Goal: Communication & Community: Answer question/provide support

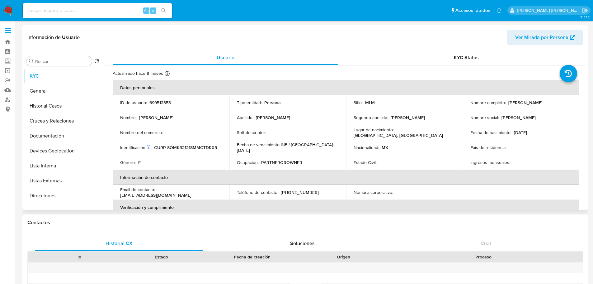
select select "10"
click at [93, 13] on input at bounding box center [97, 11] width 149 height 8
paste input "BAwjhFf4qcNplTp2zGbcY6f7"
type input "BAwjhFf4qcNplTp2zGbcY6f7"
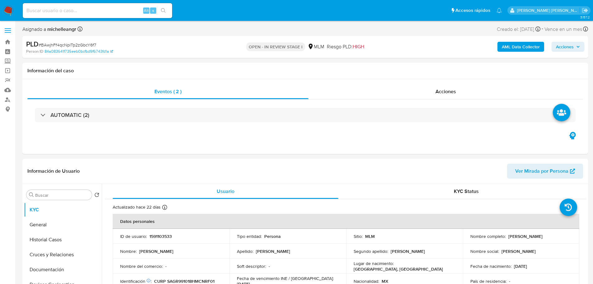
select select "10"
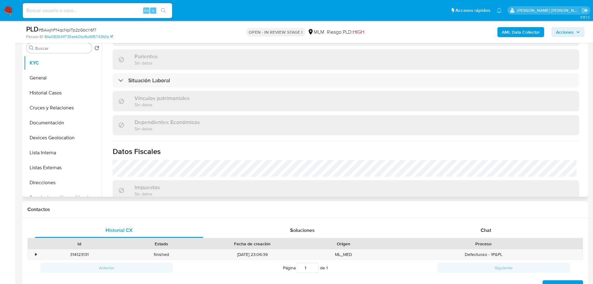
scroll to position [223, 0]
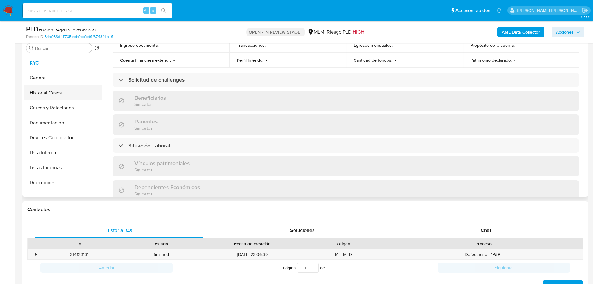
click at [67, 93] on button "Historial Casos" at bounding box center [60, 92] width 73 height 15
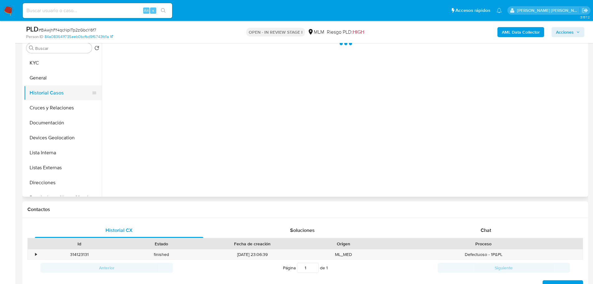
scroll to position [0, 0]
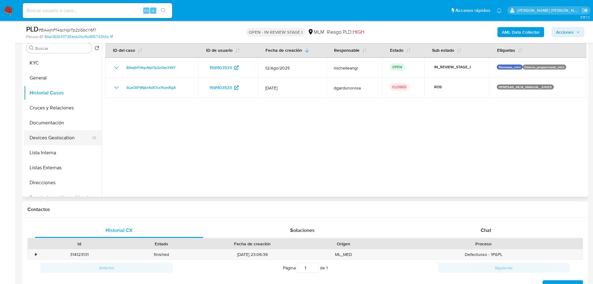
click at [69, 137] on button "Devices Geolocation" at bounding box center [60, 137] width 73 height 15
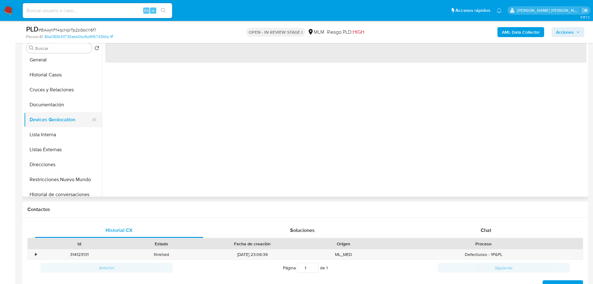
scroll to position [62, 0]
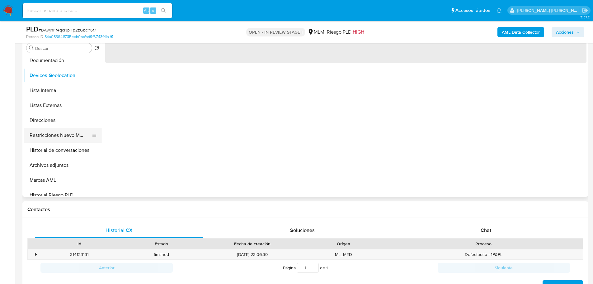
click at [73, 133] on button "Restricciones Nuevo Mundo" at bounding box center [60, 135] width 73 height 15
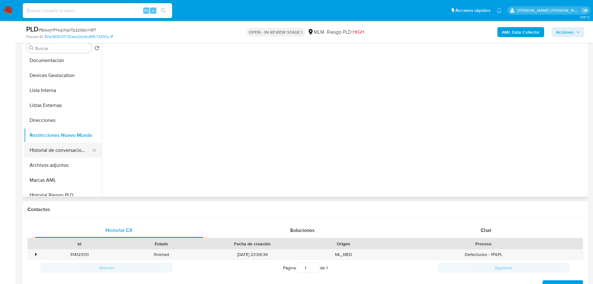
click at [76, 148] on button "Historial de conversaciones" at bounding box center [60, 150] width 73 height 15
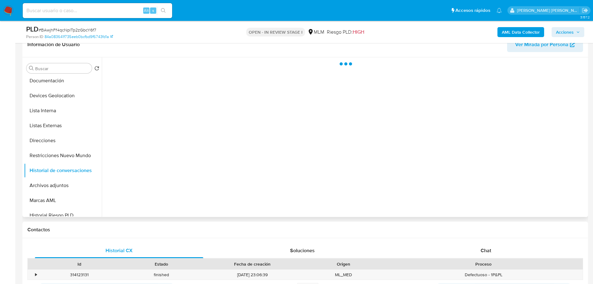
scroll to position [93, 0]
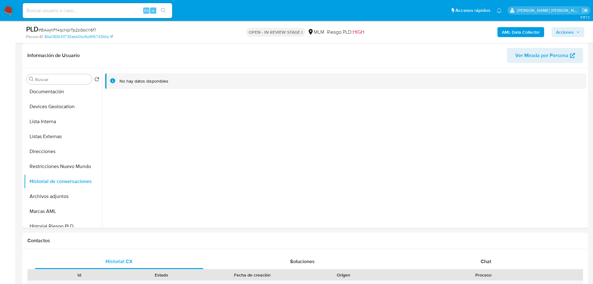
click at [75, 12] on input at bounding box center [97, 11] width 149 height 8
paste input "134226135"
type input "134226135"
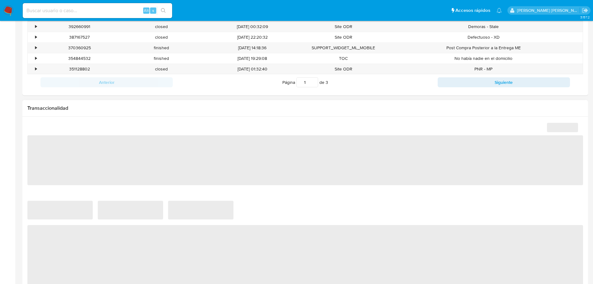
scroll to position [249, 0]
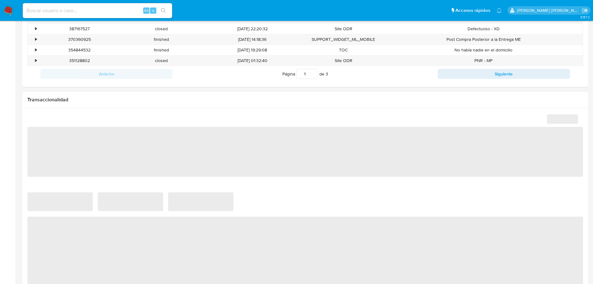
select select "10"
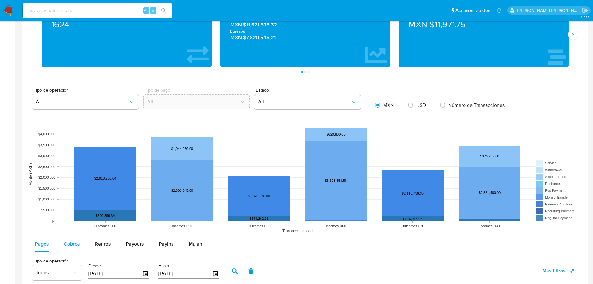
drag, startPoint x: 73, startPoint y: 248, endPoint x: 76, endPoint y: 245, distance: 4.2
click at [73, 247] on div "Cobros" at bounding box center [72, 243] width 16 height 15
select select "10"
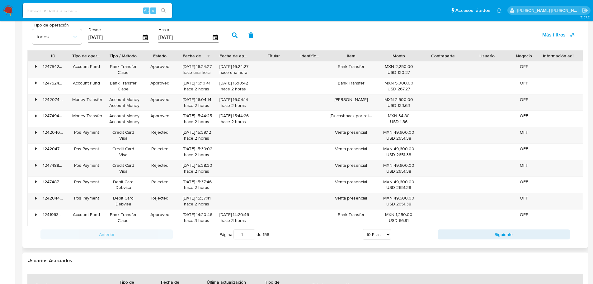
scroll to position [623, 0]
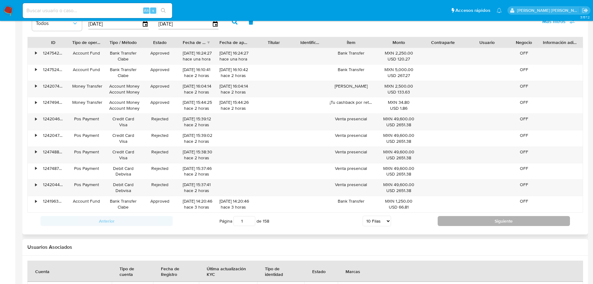
click at [458, 218] on button "Siguiente" at bounding box center [504, 221] width 132 height 10
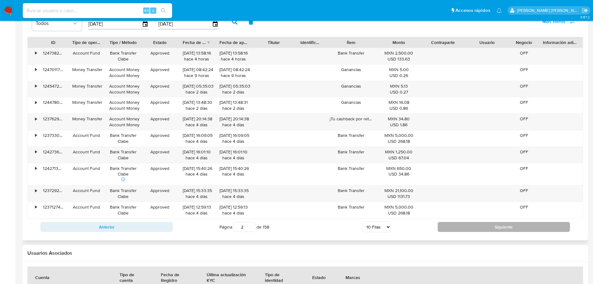
click at [457, 224] on button "Siguiente" at bounding box center [504, 227] width 132 height 10
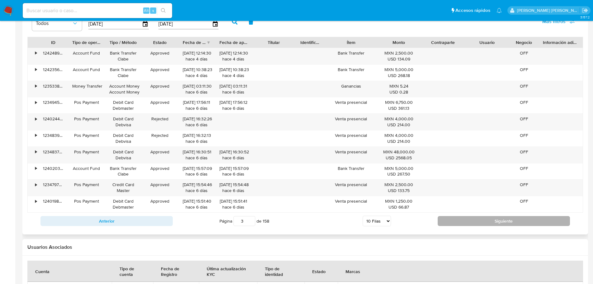
click at [451, 217] on button "Siguiente" at bounding box center [504, 221] width 132 height 10
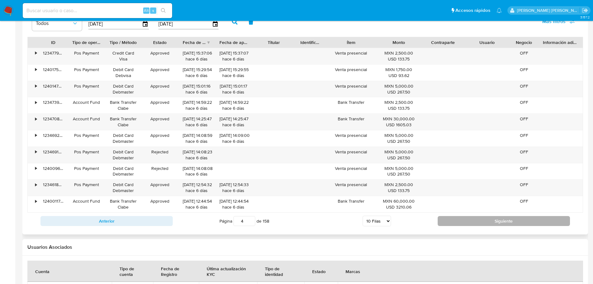
click at [451, 217] on button "Siguiente" at bounding box center [504, 221] width 132 height 10
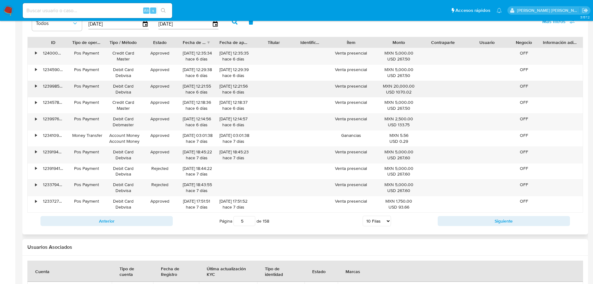
click at [35, 86] on div "•" at bounding box center [36, 86] width 2 height 6
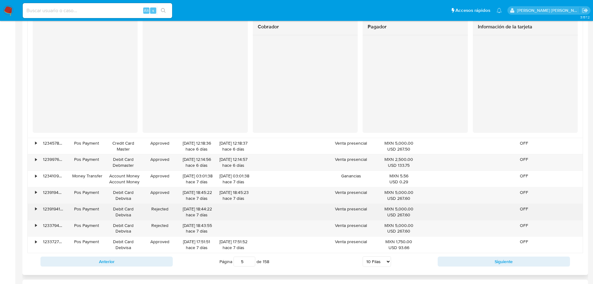
scroll to position [747, 0]
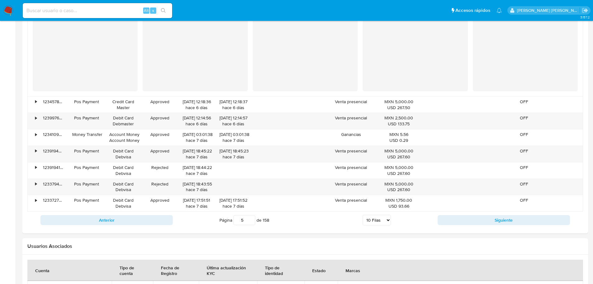
click at [450, 219] on button "Siguiente" at bounding box center [504, 220] width 132 height 10
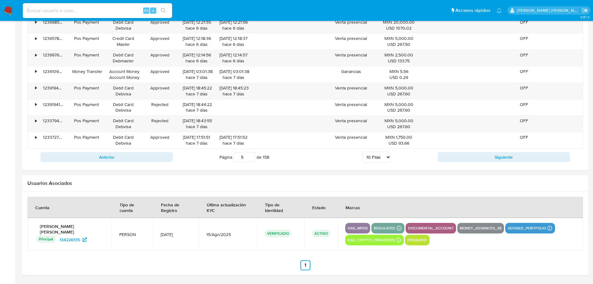
type input "6"
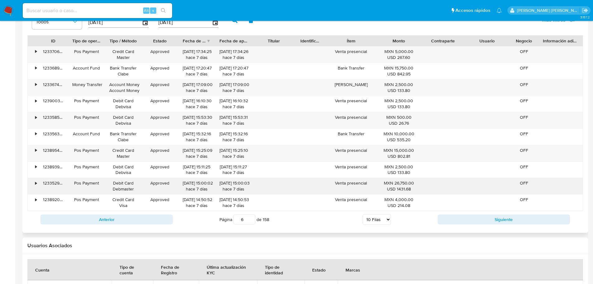
click at [35, 183] on div "•" at bounding box center [36, 183] width 2 height 6
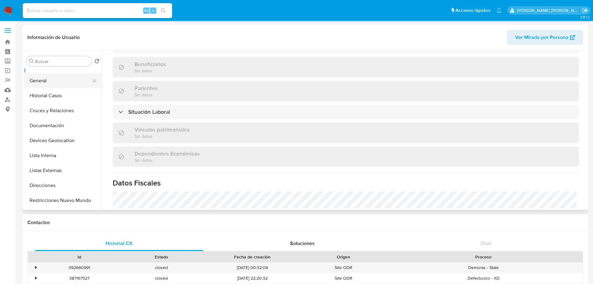
scroll to position [0, 0]
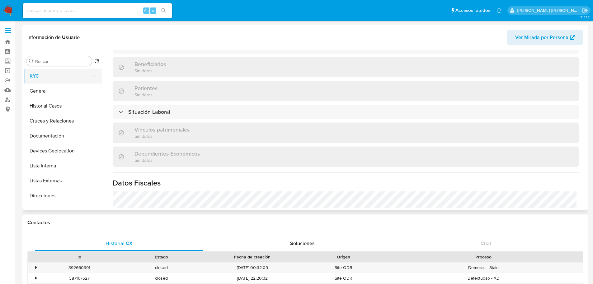
click at [60, 75] on button "KYC" at bounding box center [60, 75] width 73 height 15
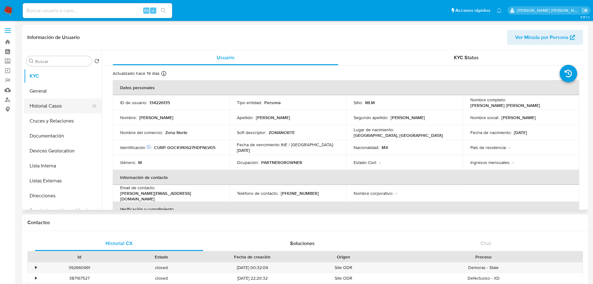
click at [63, 109] on button "Historial Casos" at bounding box center [60, 105] width 73 height 15
select select "10"
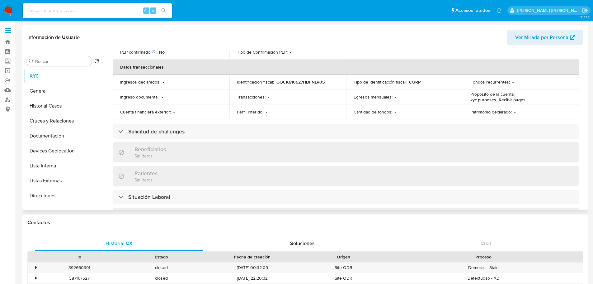
scroll to position [374, 0]
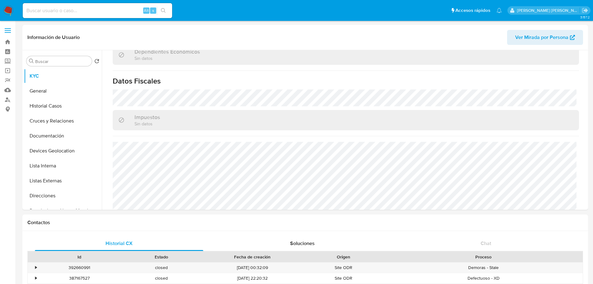
click at [87, 12] on input at bounding box center [97, 11] width 149 height 8
paste input "BAwjhFf4qcNplTp2zGbcY6f7"
type input "BAwjhFf4qcNplTp2zGbcY6f7"
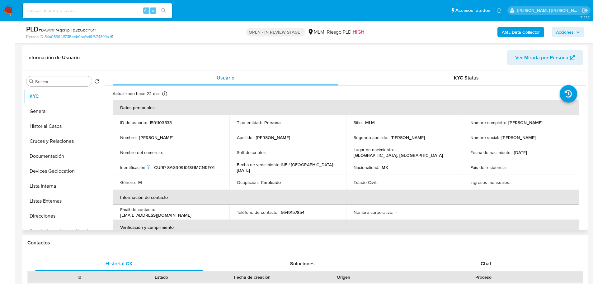
scroll to position [93, 0]
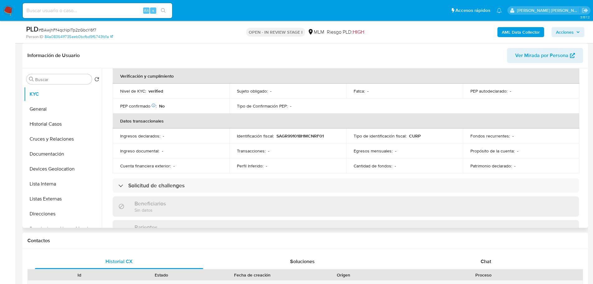
select select "10"
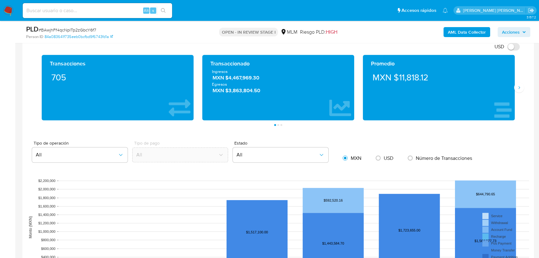
scroll to position [379, 0]
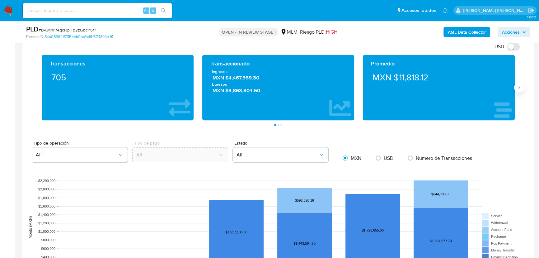
click at [520, 85] on icon "Siguiente" at bounding box center [519, 87] width 5 height 5
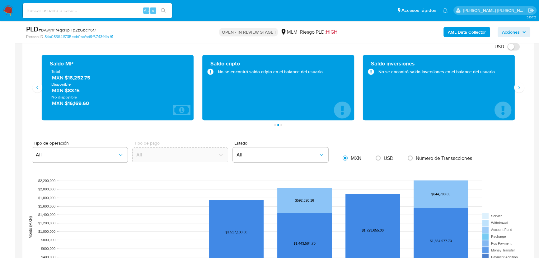
scroll to position [376, 0]
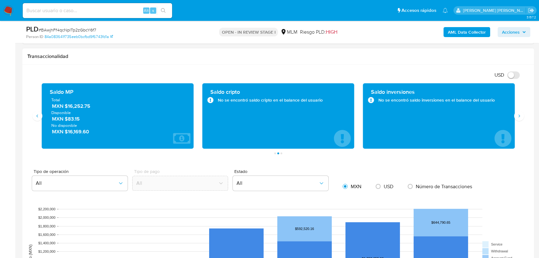
drag, startPoint x: 24, startPoint y: 94, endPoint x: 49, endPoint y: 103, distance: 26.9
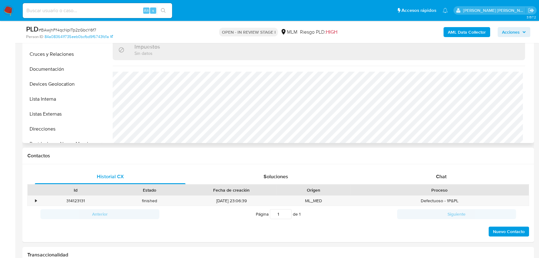
scroll to position [56, 0]
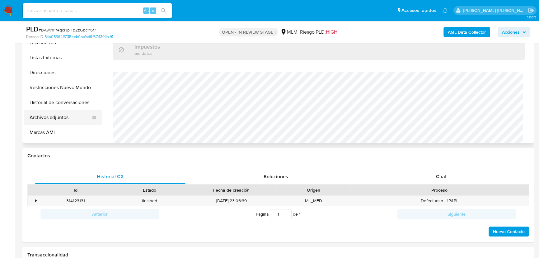
click at [60, 121] on button "Archivos adjuntos" at bounding box center [60, 117] width 73 height 15
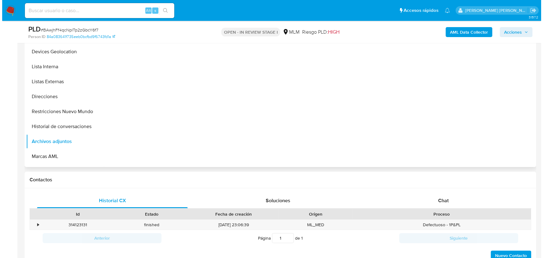
scroll to position [93, 0]
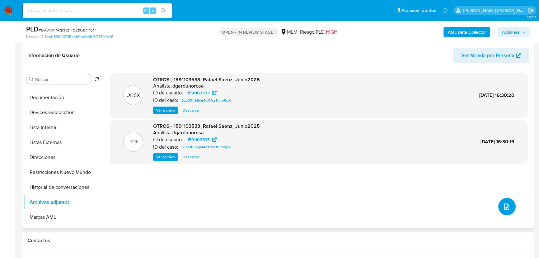
click at [500, 207] on button "upload-file" at bounding box center [506, 206] width 17 height 17
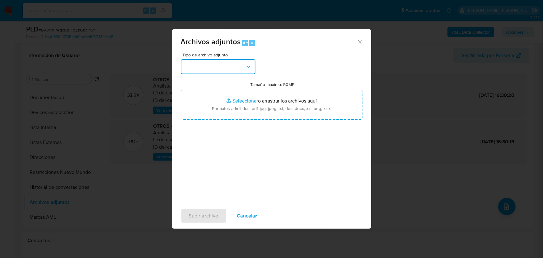
click at [203, 67] on button "button" at bounding box center [218, 66] width 75 height 15
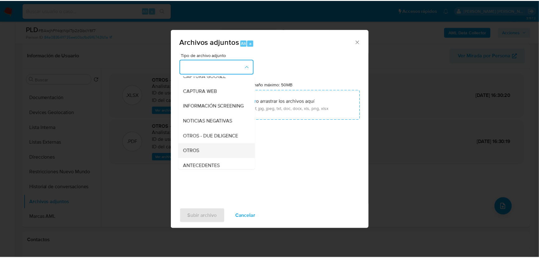
scroll to position [46, 0]
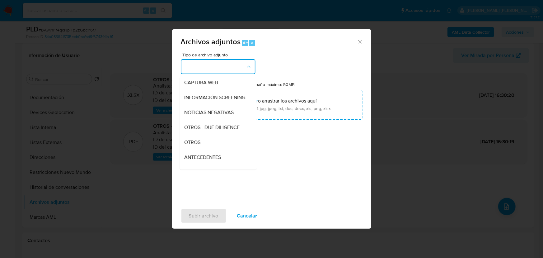
click at [191, 145] on span "OTROS" at bounding box center [193, 142] width 16 height 6
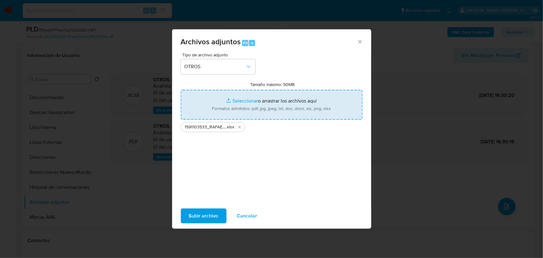
type input "C:\fakepath\1591103533_RAFAEL SAENZ GARCIA_AGO25.pdf"
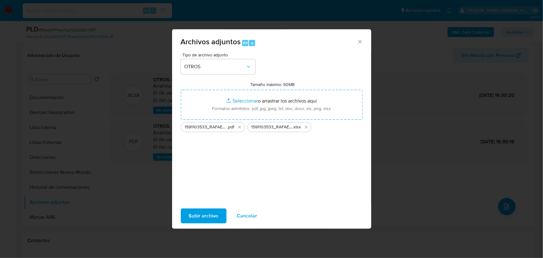
click at [209, 214] on span "Subir archivo" at bounding box center [204, 216] width 30 height 14
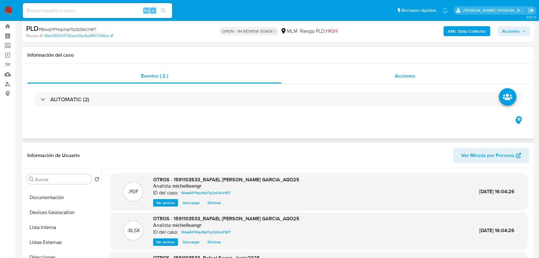
scroll to position [0, 0]
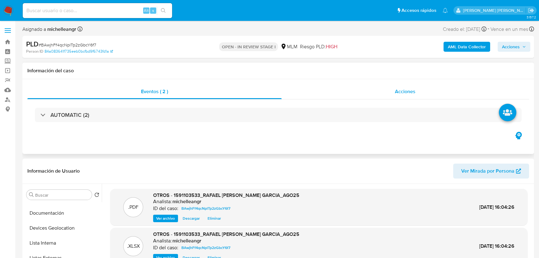
click at [395, 96] on div "Acciones" at bounding box center [406, 91] width 248 height 15
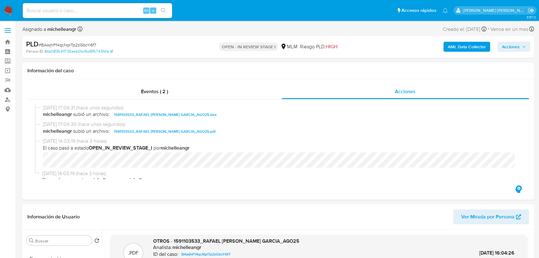
click at [505, 46] on span "Acciones" at bounding box center [511, 47] width 18 height 10
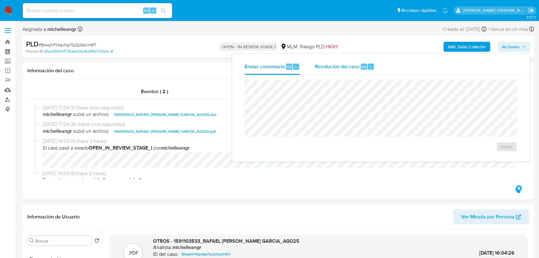
click at [323, 66] on span "Resolución del caso" at bounding box center [337, 66] width 45 height 7
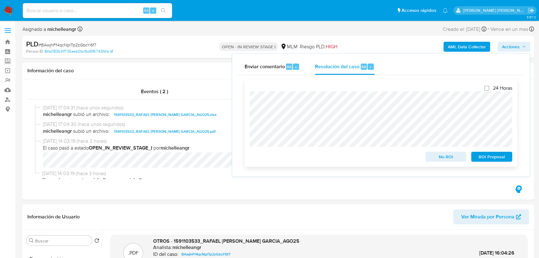
click at [482, 157] on span "ROI Proposal" at bounding box center [492, 156] width 32 height 9
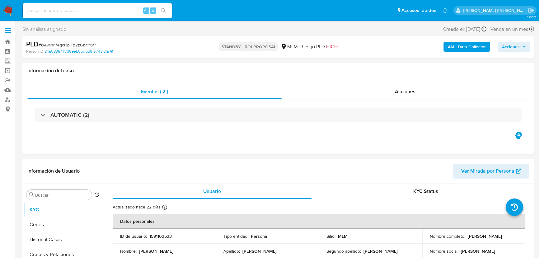
select select "10"
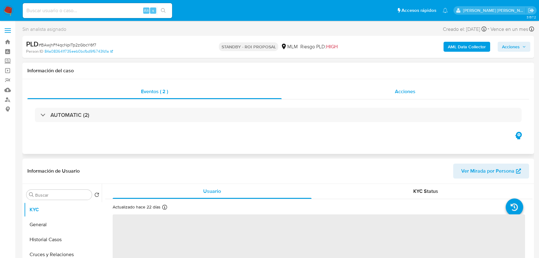
click at [410, 84] on div "Eventos ( 2 ) Acciones AUTOMATIC (2)" at bounding box center [278, 116] width 512 height 75
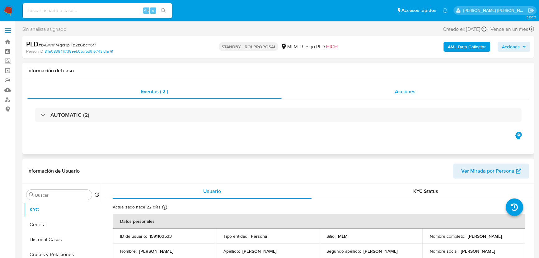
click at [408, 87] on div "Acciones" at bounding box center [406, 91] width 248 height 15
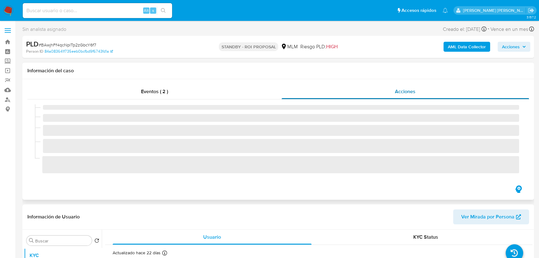
select select "10"
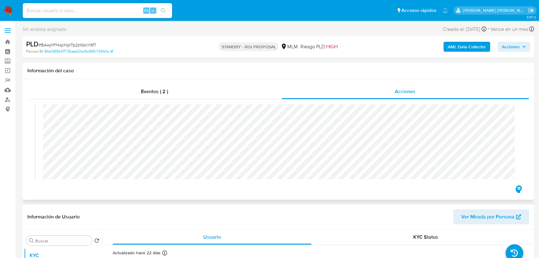
scroll to position [85, 0]
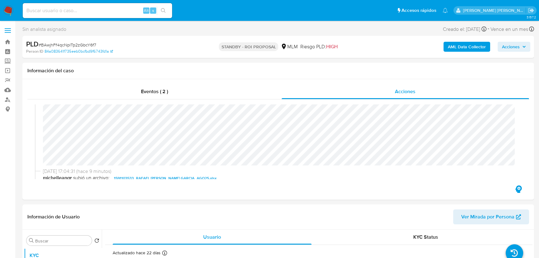
click at [82, 16] on div "Alt s" at bounding box center [97, 10] width 149 height 15
click at [82, 12] on input at bounding box center [97, 11] width 149 height 8
paste input "EIjdPoYIlH4uo3OFsdsIF8tg"
type input "EIjdPoYIlH4uo3OFsdsIF8tg"
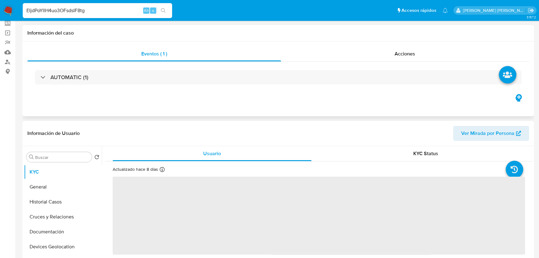
scroll to position [85, 0]
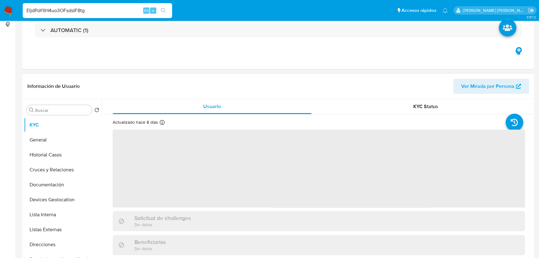
select select "10"
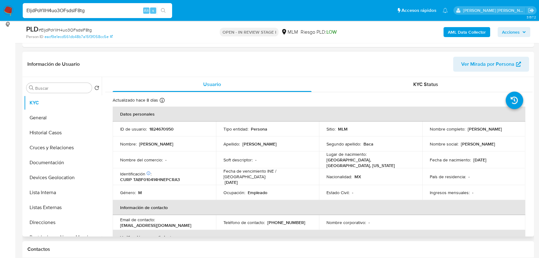
click at [165, 127] on p "1824670950" at bounding box center [161, 129] width 24 height 6
copy p "1824670950"
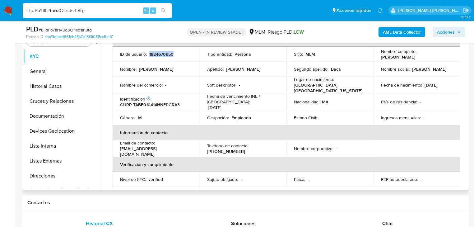
scroll to position [3, 0]
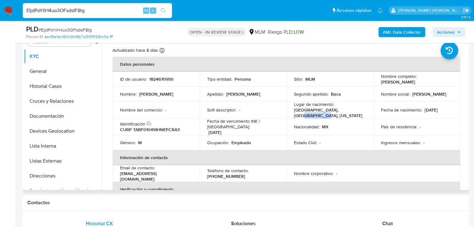
drag, startPoint x: 341, startPoint y: 111, endPoint x: 371, endPoint y: 112, distance: 30.5
click at [371, 112] on td "Lugar de nacimiento : Estados Unidos, Chicago, Illinois" at bounding box center [330, 109] width 87 height 17
click at [429, 97] on td "Nombre social : Francisco" at bounding box center [417, 94] width 87 height 15
click at [422, 118] on td "País de residencia : -" at bounding box center [417, 126] width 87 height 17
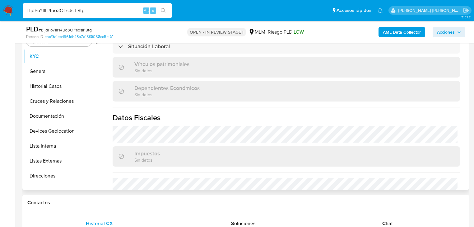
scroll to position [393, 0]
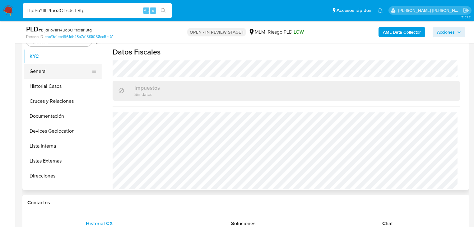
click at [63, 74] on button "General" at bounding box center [60, 71] width 73 height 15
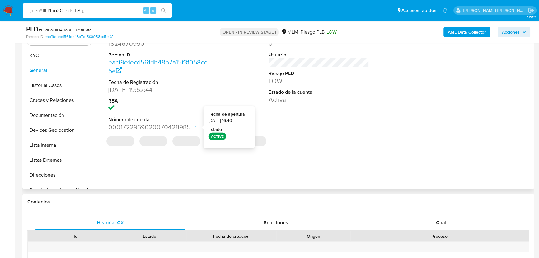
scroll to position [159, 0]
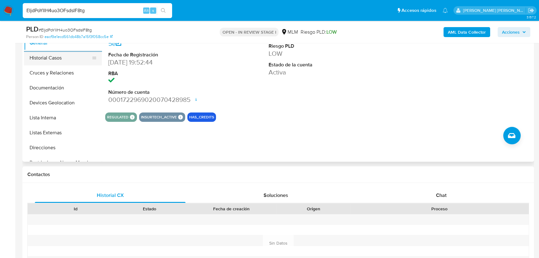
drag, startPoint x: 59, startPoint y: 55, endPoint x: 71, endPoint y: 63, distance: 14.6
click at [60, 55] on button "Historial Casos" at bounding box center [60, 57] width 73 height 15
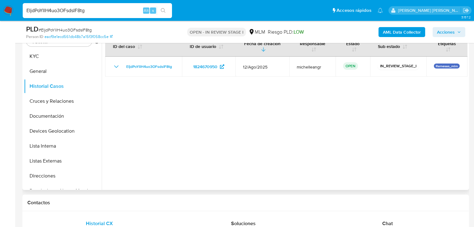
scroll to position [106, 0]
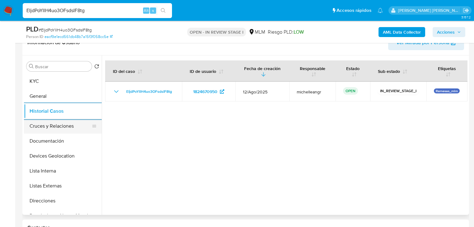
click at [75, 131] on button "Cruces y Relaciones" at bounding box center [60, 126] width 73 height 15
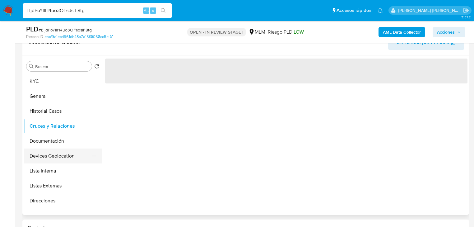
click at [61, 156] on button "Devices Geolocation" at bounding box center [60, 155] width 73 height 15
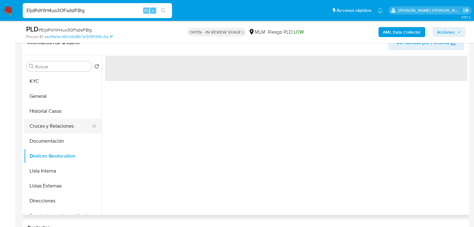
click at [62, 130] on ul "KYC General Historial Casos Cruces y Relaciones Documentación Devices Geolocati…" at bounding box center [63, 144] width 78 height 140
click at [64, 126] on button "Cruces y Relaciones" at bounding box center [60, 126] width 73 height 15
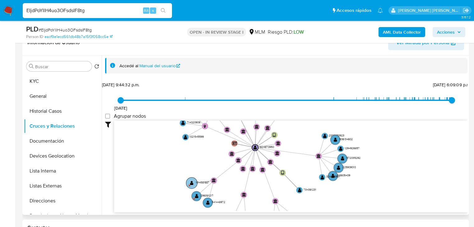
click at [193, 181] on text "" at bounding box center [191, 183] width 3 height 5
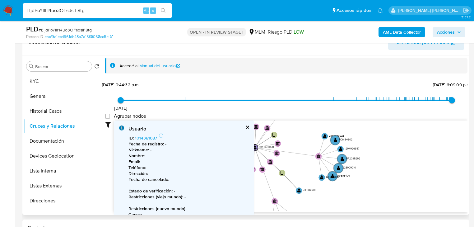
click at [250, 127] on div "Usuario ID : 1014381687 Fecha de registro : - Nickname : - Nombre : - Email : -…" at bounding box center [184, 197] width 140 height 155
click at [245, 126] on div "Usuario" at bounding box center [189, 128] width 121 height 7
click at [248, 127] on button "cerrar" at bounding box center [247, 127] width 4 height 4
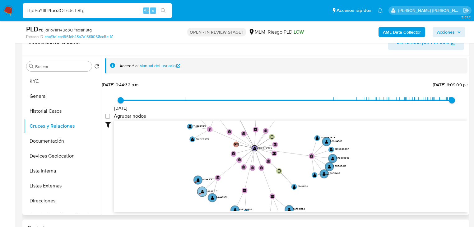
click at [200, 190] on g "user-296381217  296381217 D" at bounding box center [207, 191] width 20 height 10
click at [200, 192] on text "D" at bounding box center [200, 193] width 1 height 2
click at [202, 191] on text "" at bounding box center [202, 192] width 3 height 4
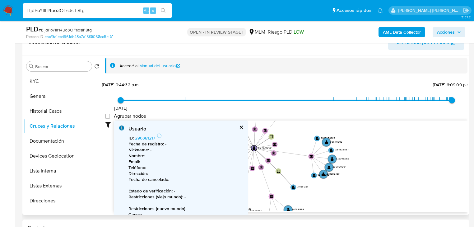
click at [239, 125] on button "cerrar" at bounding box center [241, 127] width 4 height 4
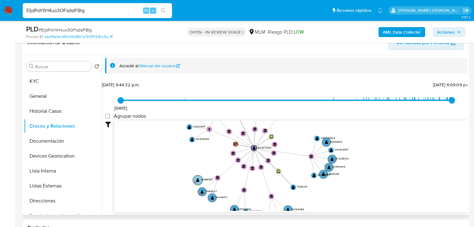
click at [199, 178] on text "" at bounding box center [197, 180] width 3 height 4
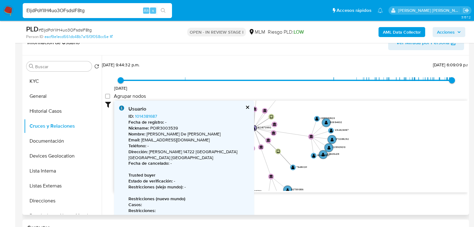
scroll to position [25, 0]
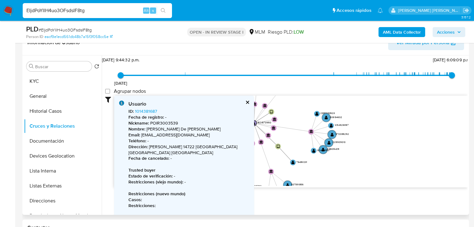
drag, startPoint x: 394, startPoint y: 160, endPoint x: 105, endPoint y: 125, distance: 291.6
click at [392, 160] on icon "device-664d33cc6412355ee98aadc7  user-1824670950  1824670950 user-734361231 …" at bounding box center [291, 141] width 354 height 90
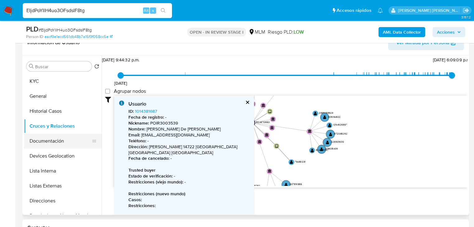
click at [73, 139] on button "Documentación" at bounding box center [60, 141] width 73 height 15
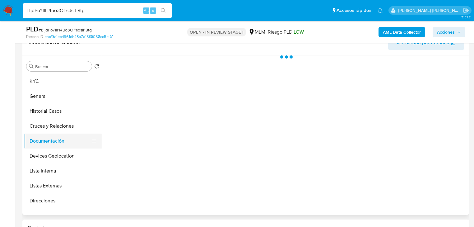
scroll to position [0, 0]
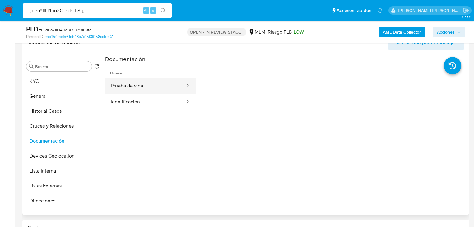
drag, startPoint x: 151, startPoint y: 90, endPoint x: 164, endPoint y: 92, distance: 13.6
click at [156, 90] on button "Prueba de vida" at bounding box center [145, 86] width 81 height 16
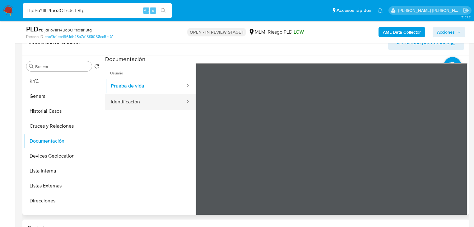
drag, startPoint x: 157, startPoint y: 105, endPoint x: 179, endPoint y: 103, distance: 22.1
click at [157, 105] on button "Identificación" at bounding box center [145, 102] width 81 height 16
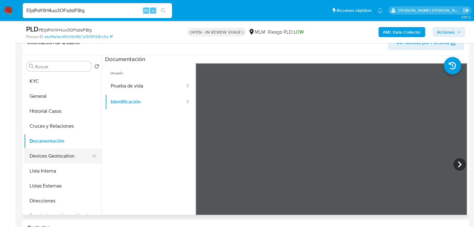
click at [56, 154] on button "Devices Geolocation" at bounding box center [60, 155] width 73 height 15
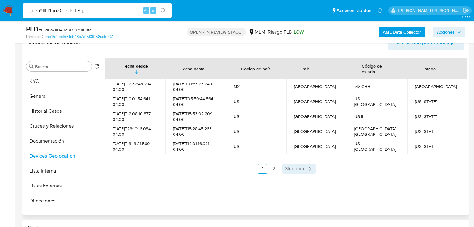
click at [300, 171] on span "Siguiente" at bounding box center [295, 168] width 21 height 5
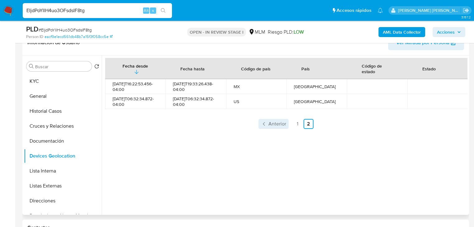
click at [275, 126] on span "Anterior" at bounding box center [278, 123] width 18 height 5
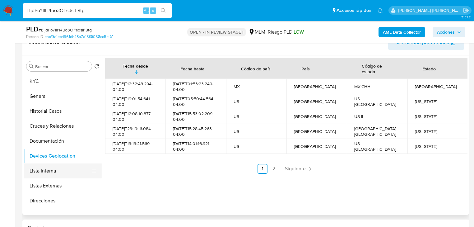
click at [48, 167] on button "Lista Interna" at bounding box center [60, 170] width 73 height 15
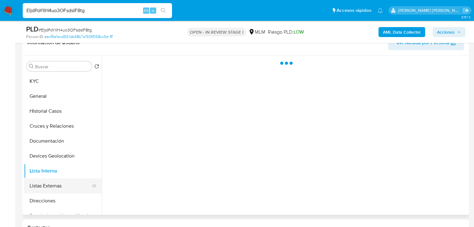
click at [50, 184] on button "Listas Externas" at bounding box center [60, 185] width 73 height 15
click at [197, 168] on div at bounding box center [285, 134] width 366 height 159
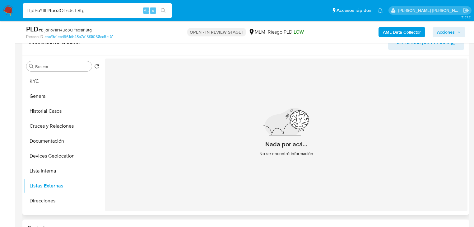
click at [50, 72] on div "Buscar Volver al orden por defecto KYC General Historial Casos Cruces y Relacio…" at bounding box center [63, 135] width 78 height 158
click at [50, 79] on button "KYC" at bounding box center [60, 81] width 73 height 15
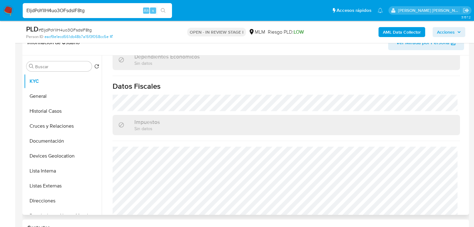
scroll to position [393, 0]
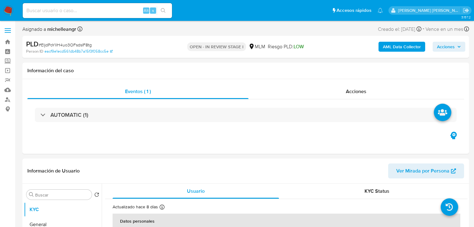
select select "10"
drag, startPoint x: 6, startPoint y: 60, endPoint x: 11, endPoint y: 59, distance: 4.4
click at [6, 60] on label "Screening" at bounding box center [37, 61] width 74 height 10
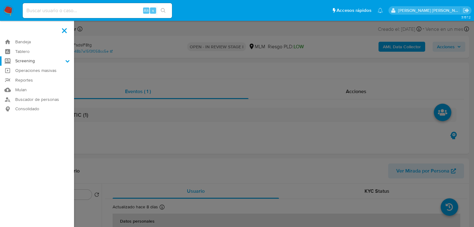
click at [0, 0] on input "Screening" at bounding box center [0, 0] width 0 height 0
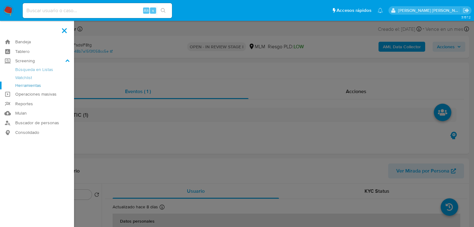
click at [27, 85] on link "Herramientas" at bounding box center [37, 86] width 74 height 8
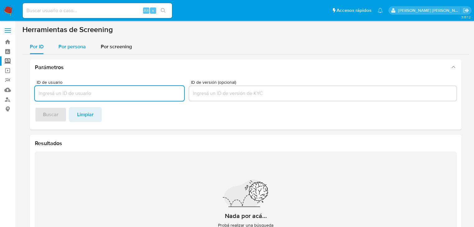
click at [78, 46] on span "Por persona" at bounding box center [72, 46] width 27 height 7
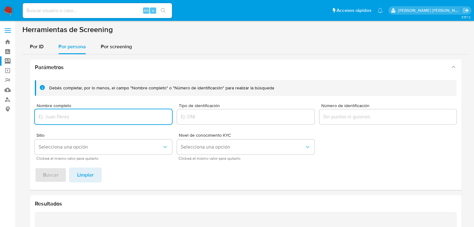
click at [46, 116] on input "Nombre completo" at bounding box center [103, 117] width 137 height 8
type input "[PERSON_NAME] [PERSON_NAME]"
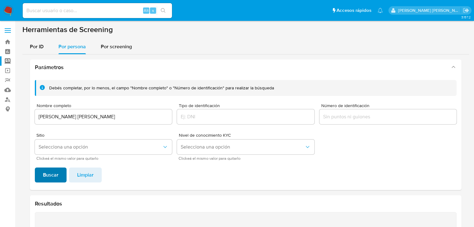
click at [58, 176] on span "Buscar" at bounding box center [51, 175] width 16 height 14
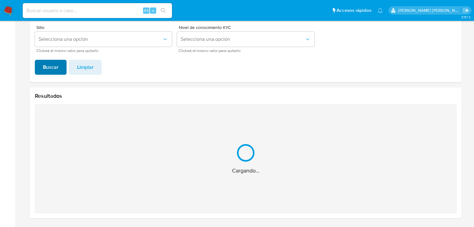
scroll to position [9, 0]
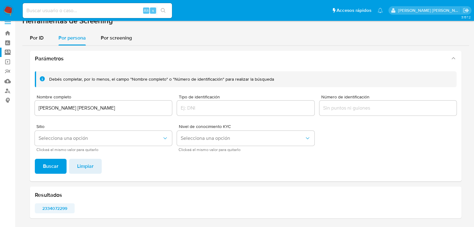
click at [49, 207] on span "2334072299" at bounding box center [54, 208] width 31 height 9
click at [5, 7] on img at bounding box center [8, 10] width 11 height 11
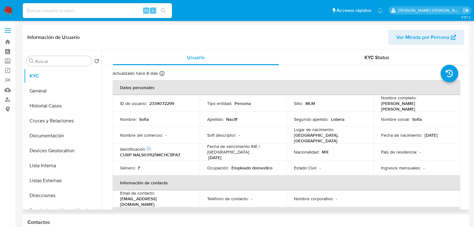
select select "10"
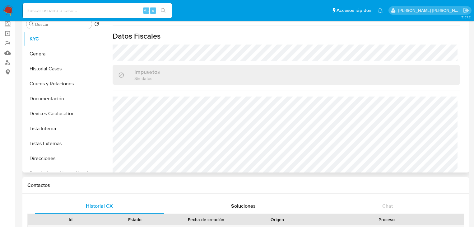
scroll to position [75, 0]
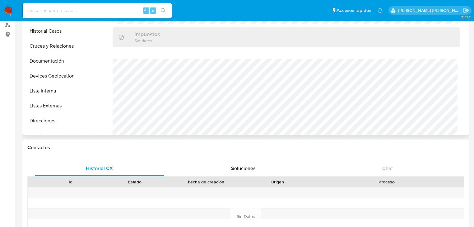
drag, startPoint x: 53, startPoint y: 103, endPoint x: 105, endPoint y: 107, distance: 52.1
click at [53, 103] on button "Listas Externas" at bounding box center [63, 105] width 78 height 15
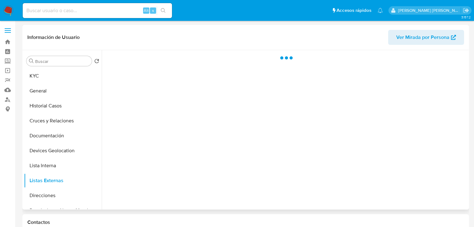
scroll to position [0, 0]
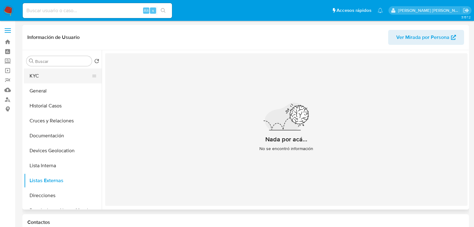
click at [56, 81] on button "KYC" at bounding box center [60, 75] width 73 height 15
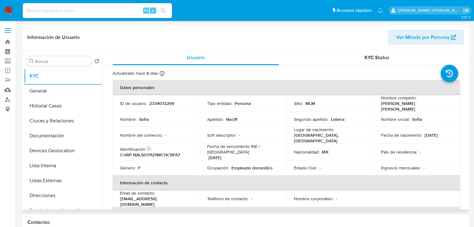
click at [162, 102] on p "2334072299" at bounding box center [161, 104] width 25 height 6
copy p "2334072299"
click at [445, 132] on div "Fecha de nacimiento : [DEMOGRAPHIC_DATA]" at bounding box center [417, 135] width 72 height 6
click at [430, 143] on td "País de residencia : -" at bounding box center [417, 151] width 87 height 17
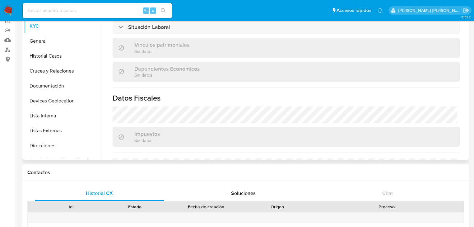
scroll to position [393, 0]
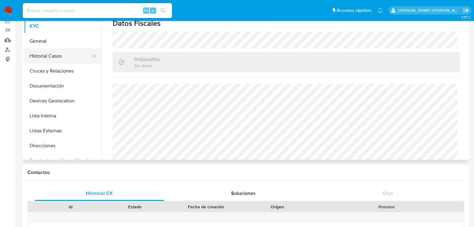
drag, startPoint x: 63, startPoint y: 52, endPoint x: 58, endPoint y: 35, distance: 18.4
click at [63, 50] on button "Historial Casos" at bounding box center [63, 56] width 78 height 15
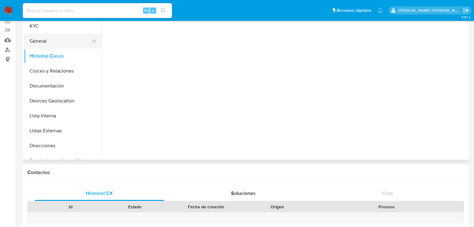
scroll to position [0, 0]
click at [57, 35] on button "General" at bounding box center [60, 41] width 73 height 15
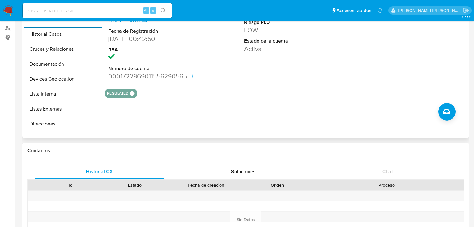
scroll to position [25, 0]
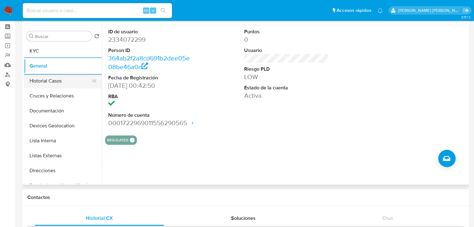
click at [87, 83] on button "Historial Casos" at bounding box center [60, 80] width 73 height 15
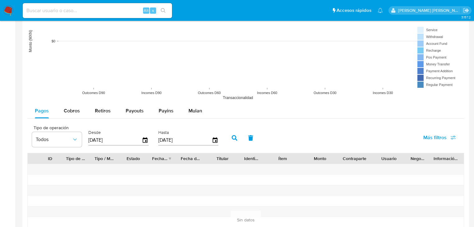
scroll to position [448, 0]
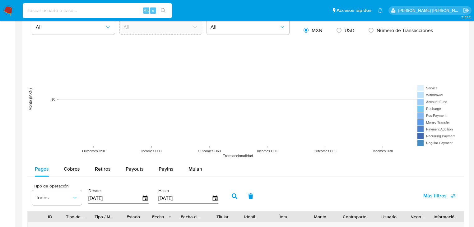
click at [97, 7] on input at bounding box center [97, 11] width 149 height 8
paste input "EIjdPoYIlH4uo3OFsdsIF8tg"
type input "EIjdPoYIlH4uo3OFsdsIF8tg"
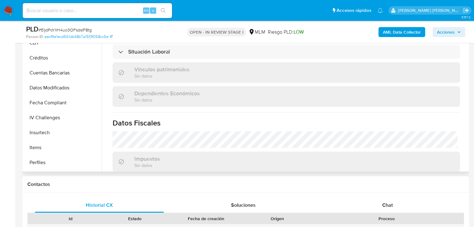
scroll to position [263, 0]
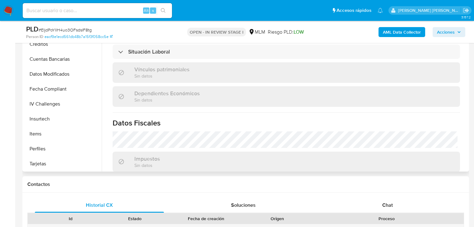
select select "10"
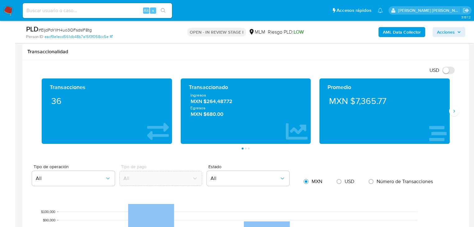
scroll to position [573, 0]
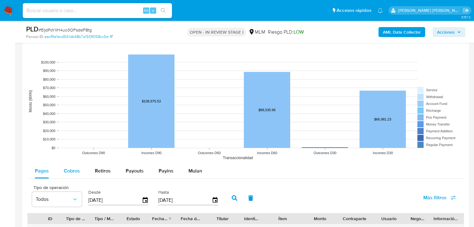
click at [70, 163] on div "Cobros" at bounding box center [72, 170] width 16 height 15
select select "10"
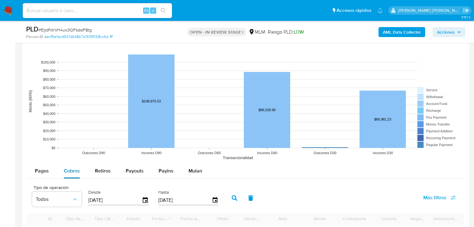
click at [68, 171] on span "Cobros" at bounding box center [72, 170] width 16 height 7
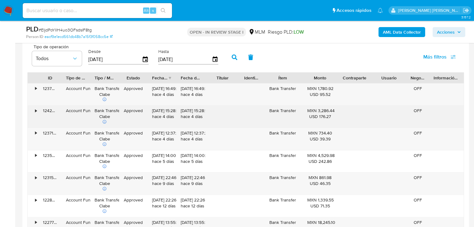
scroll to position [722, 0]
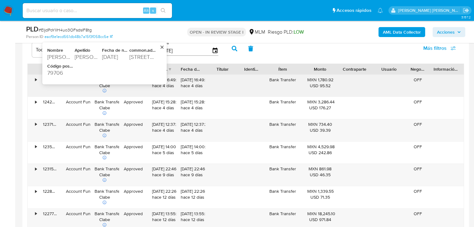
click at [134, 56] on div "2801 South County Road 1160" at bounding box center [142, 56] width 26 height 7
click at [134, 57] on div "2801 South County Road 1160" at bounding box center [142, 56] width 26 height 7
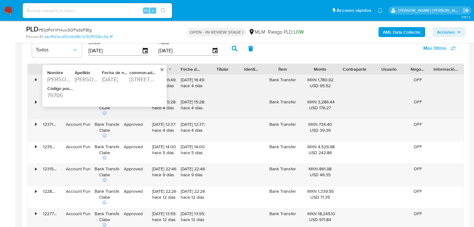
click at [59, 93] on div "79706" at bounding box center [60, 95] width 26 height 7
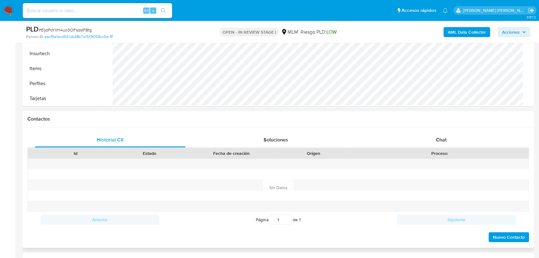
scroll to position [216, 0]
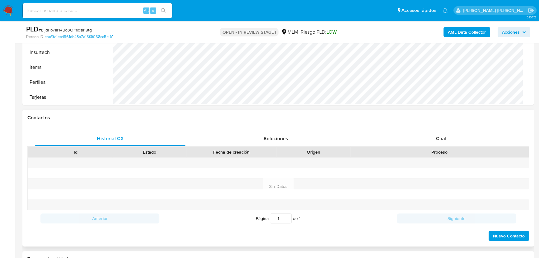
drag, startPoint x: 441, startPoint y: 138, endPoint x: 430, endPoint y: 112, distance: 28.2
click at [441, 138] on span "Chat" at bounding box center [441, 138] width 11 height 7
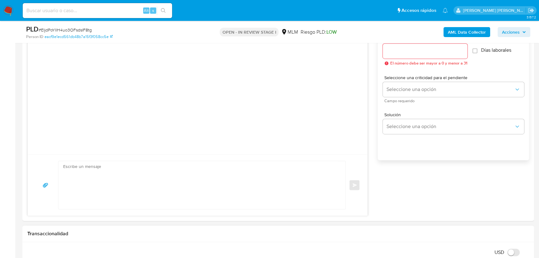
scroll to position [414, 0]
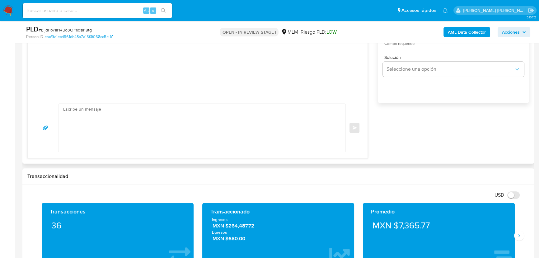
drag, startPoint x: 96, startPoint y: 177, endPoint x: 93, endPoint y: 155, distance: 22.7
click at [96, 168] on div "Transaccionalidad" at bounding box center [278, 176] width 512 height 16
click at [99, 120] on textarea at bounding box center [200, 128] width 275 height 48
paste textarea "Estimado Marco Antonio, Te comunicamos que se ha identificado un cambio en el u…"
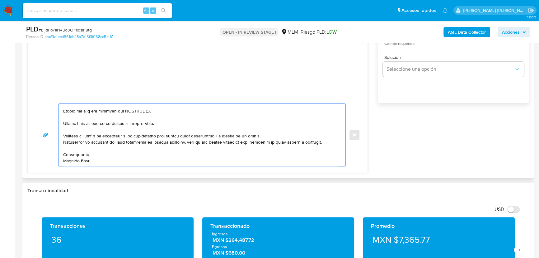
scroll to position [0, 0]
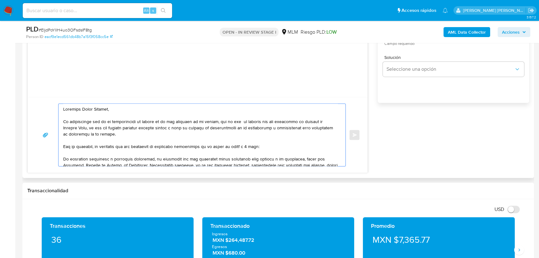
click at [63, 109] on textarea at bounding box center [200, 135] width 275 height 62
drag, startPoint x: 125, startPoint y: 107, endPoint x: 83, endPoint y: 106, distance: 42.3
click at [83, 106] on textarea at bounding box center [200, 135] width 275 height 62
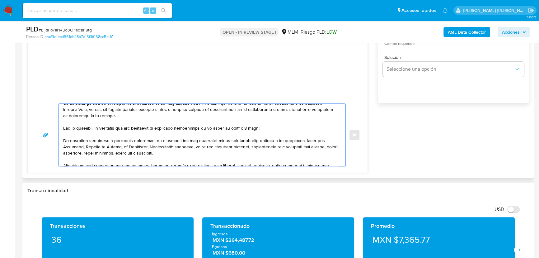
scroll to position [28, 0]
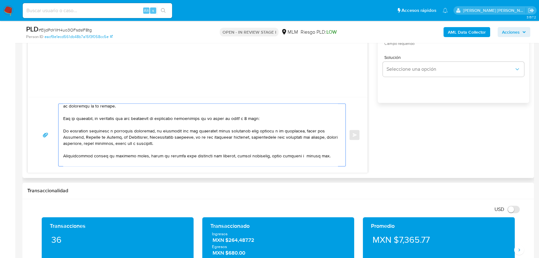
click at [64, 129] on textarea at bounding box center [200, 135] width 275 height 62
drag, startPoint x: 187, startPoint y: 146, endPoint x: 195, endPoint y: 135, distance: 13.5
click at [195, 135] on textarea at bounding box center [200, 135] width 275 height 62
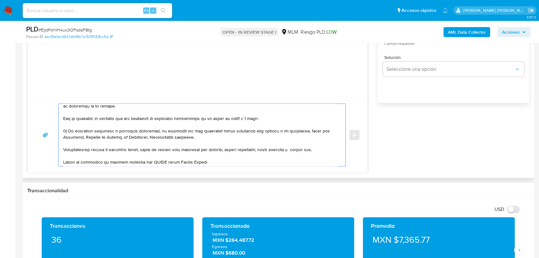
drag, startPoint x: 319, startPoint y: 152, endPoint x: 55, endPoint y: 150, distance: 263.9
click at [55, 150] on div "Enviar" at bounding box center [197, 134] width 325 height 63
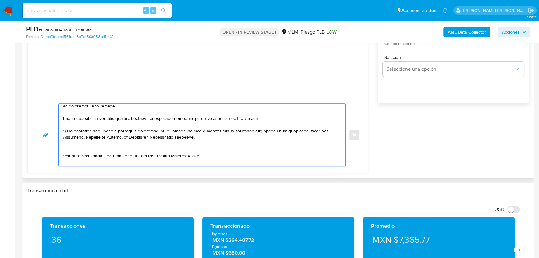
click at [70, 143] on textarea at bounding box center [200, 135] width 275 height 62
click at [69, 147] on textarea at bounding box center [200, 135] width 275 height 62
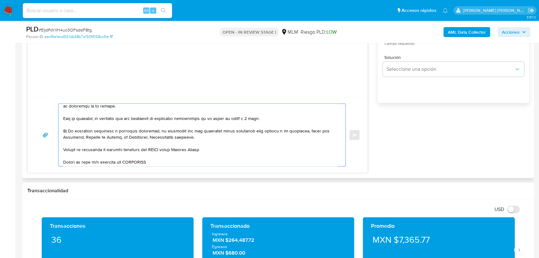
click at [63, 148] on textarea at bounding box center [200, 135] width 275 height 62
click at [162, 149] on textarea at bounding box center [200, 135] width 275 height 62
click at [236, 149] on textarea at bounding box center [200, 135] width 275 height 62
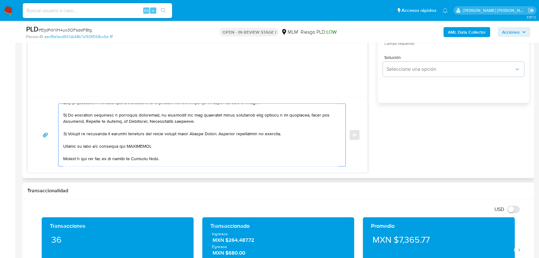
scroll to position [56, 0]
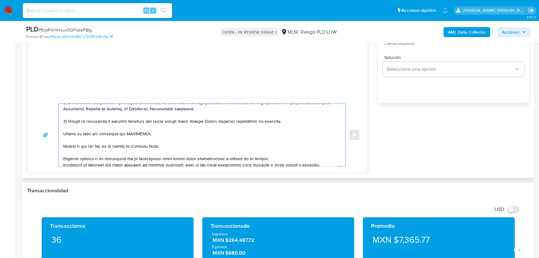
click at [64, 132] on textarea at bounding box center [200, 135] width 275 height 62
click at [148, 132] on textarea at bounding box center [200, 135] width 275 height 62
drag, startPoint x: 163, startPoint y: 146, endPoint x: 62, endPoint y: 146, distance: 101.2
click at [62, 146] on div at bounding box center [201, 135] width 284 height 62
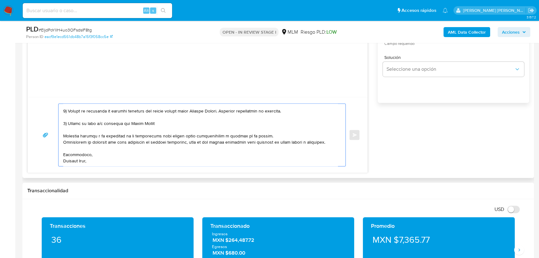
click at [72, 163] on textarea at bounding box center [200, 135] width 275 height 62
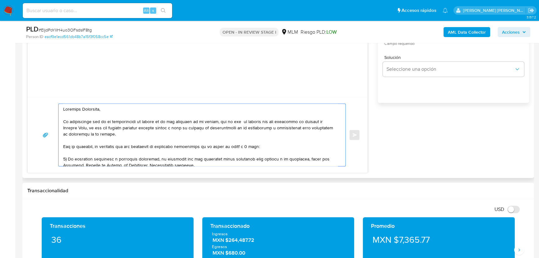
scroll to position [301, 0]
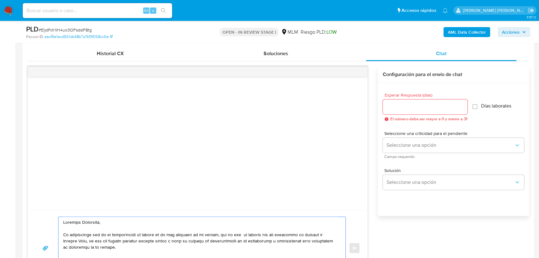
type textarea "Estimado Francisco, Te comunicamos que se ha identificado un cambio en el uso h…"
click at [406, 106] on input "Esperar Respuesta (días)" at bounding box center [425, 107] width 85 height 8
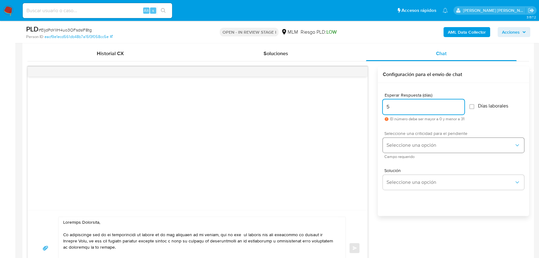
type input "5"
click at [405, 140] on button "Seleccione una opción" at bounding box center [453, 145] width 141 height 15
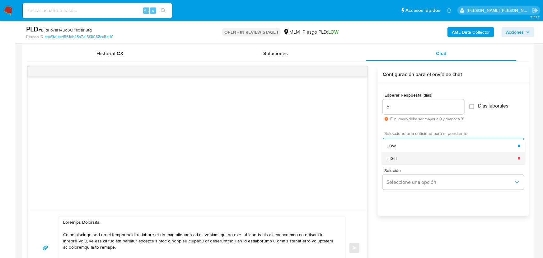
click at [394, 163] on div "HIGH" at bounding box center [452, 158] width 131 height 12
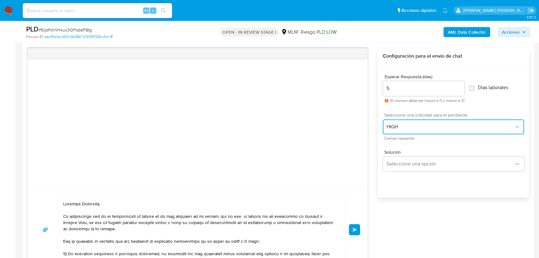
scroll to position [329, 0]
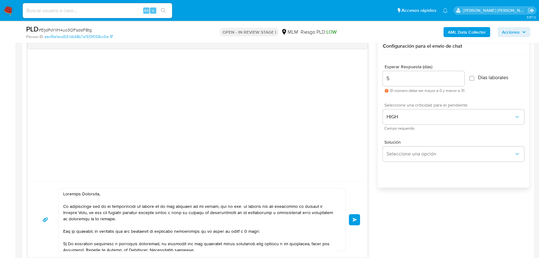
click at [352, 218] on button "Enviar" at bounding box center [354, 219] width 11 height 11
click at [355, 222] on div "Enviar" at bounding box center [197, 219] width 325 height 63
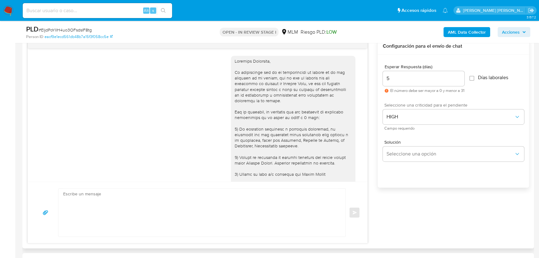
scroll to position [67, 0]
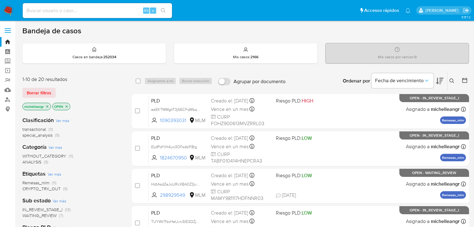
click at [48, 106] on icon "close-filter" at bounding box center [47, 107] width 4 height 4
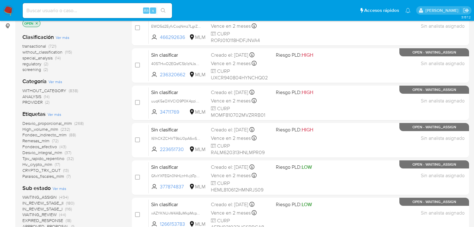
scroll to position [125, 0]
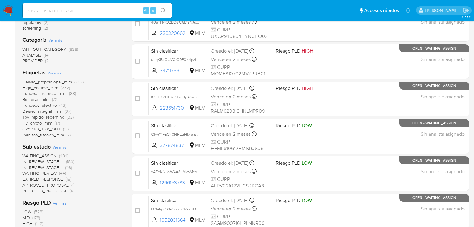
click at [42, 175] on span "WAITING_REVIEW" at bounding box center [39, 173] width 34 height 6
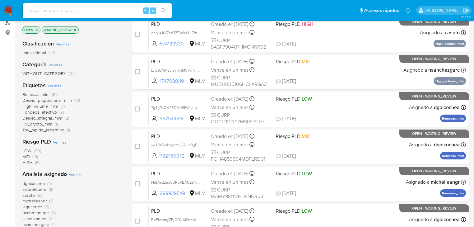
scroll to position [75, 0]
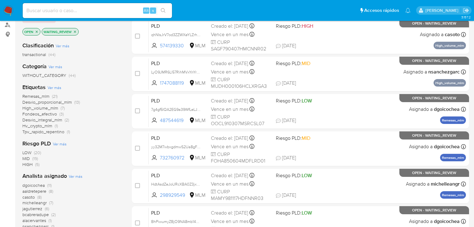
click at [75, 31] on icon "close-filter" at bounding box center [75, 32] width 2 height 2
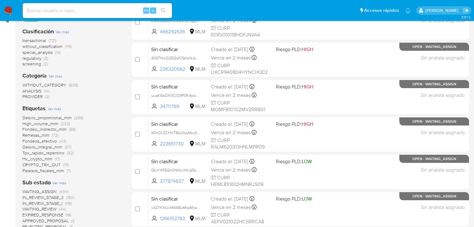
scroll to position [125, 0]
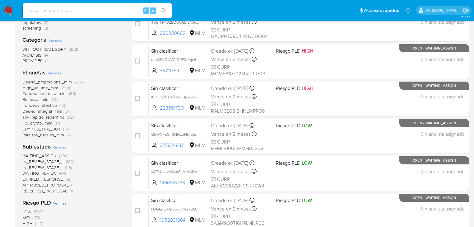
click at [50, 178] on span "EXPIRED_RESPONSE" at bounding box center [42, 179] width 41 height 6
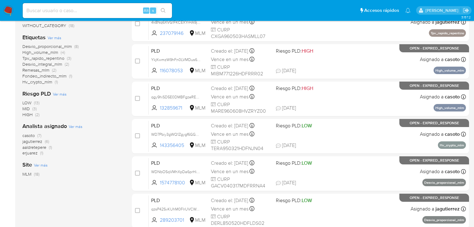
scroll to position [75, 0]
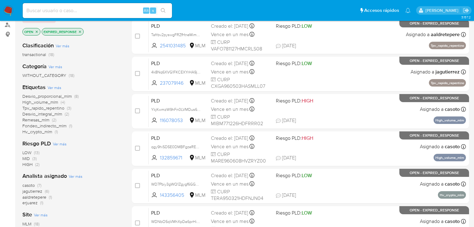
click at [81, 31] on icon "close-filter" at bounding box center [80, 32] width 4 height 4
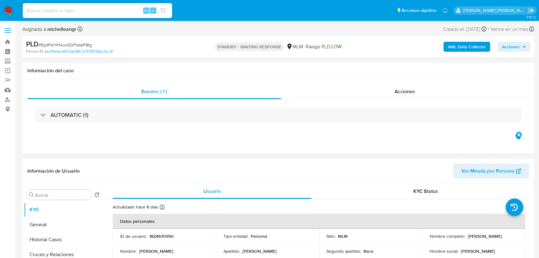
select select "10"
